Goal: Check status

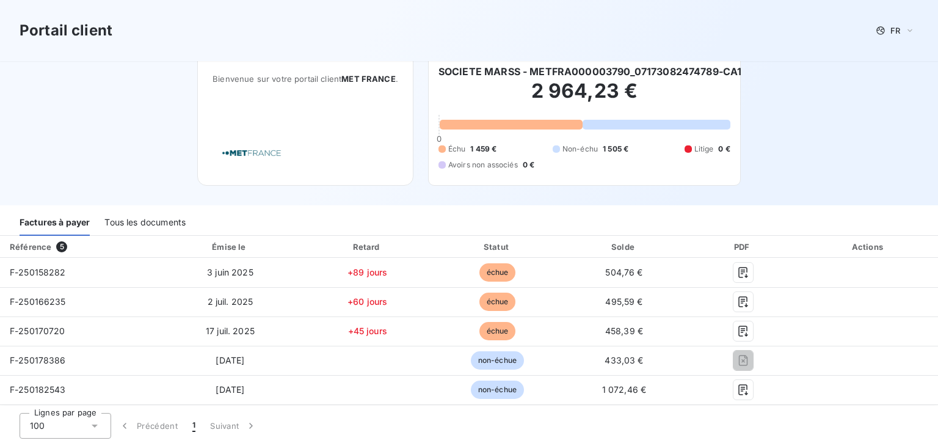
scroll to position [12, 0]
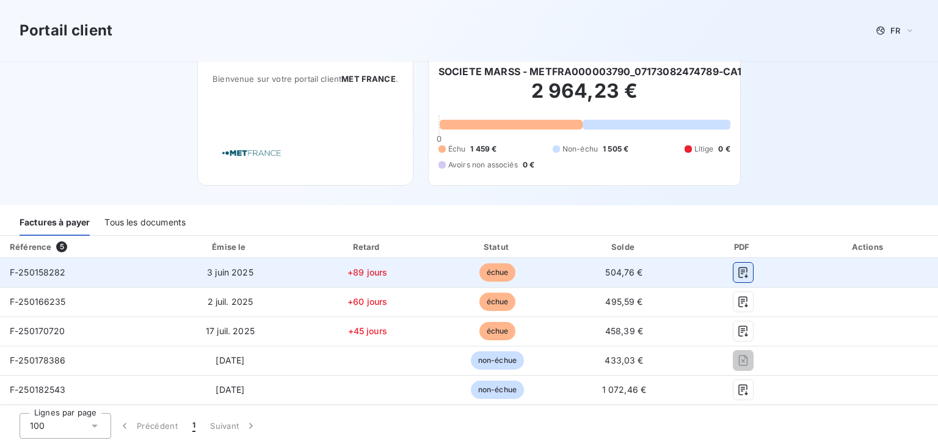
click at [737, 269] on icon "button" at bounding box center [743, 272] width 12 height 12
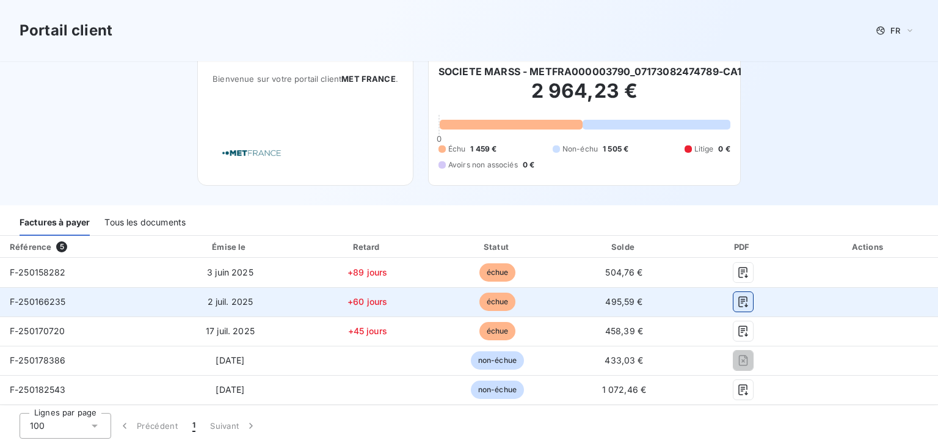
click at [738, 301] on icon "button" at bounding box center [742, 301] width 9 height 11
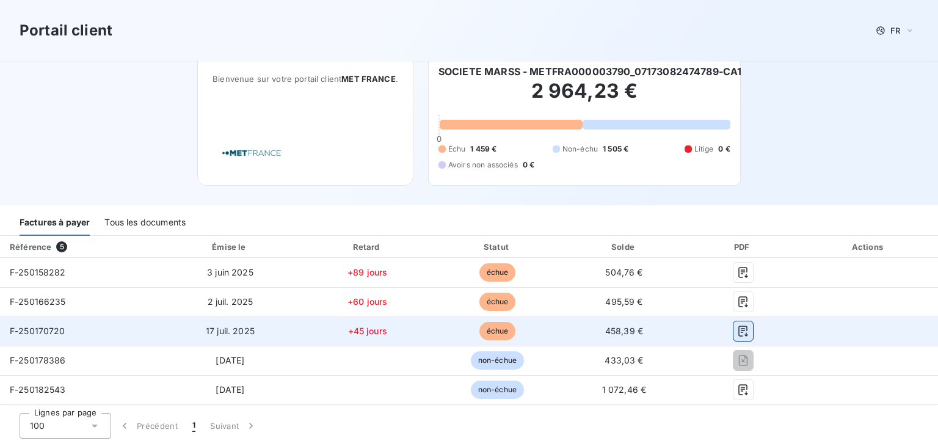
click at [737, 329] on icon "button" at bounding box center [743, 331] width 12 height 12
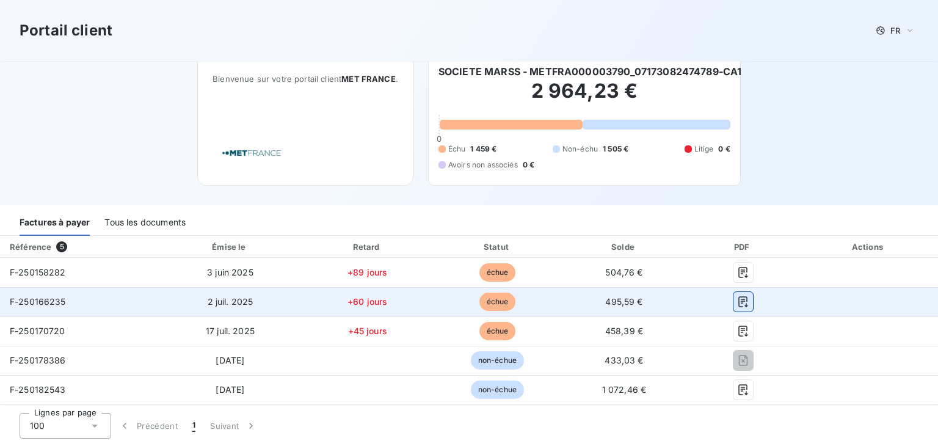
click at [738, 302] on icon "button" at bounding box center [743, 302] width 12 height 12
